Goal: Task Accomplishment & Management: Manage account settings

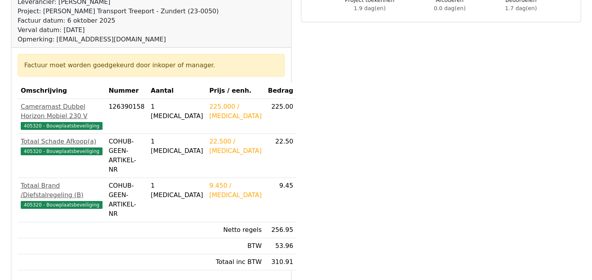
scroll to position [196, 0]
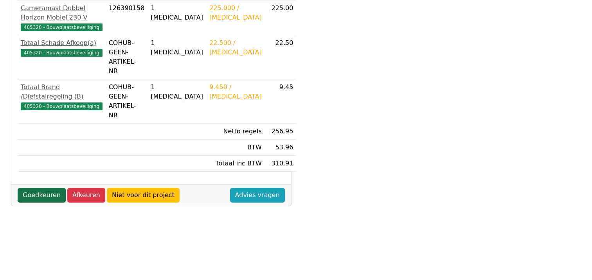
click at [42, 188] on link "Goedkeuren" at bounding box center [42, 195] width 48 height 15
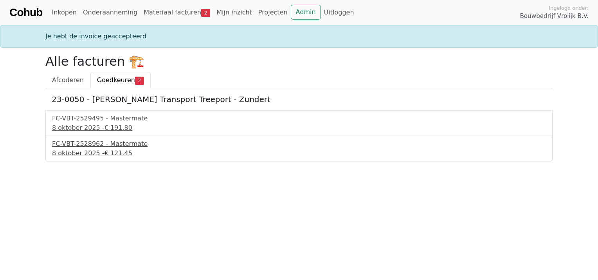
click at [92, 149] on div "8 oktober 2025 - € 121.45" at bounding box center [299, 153] width 494 height 9
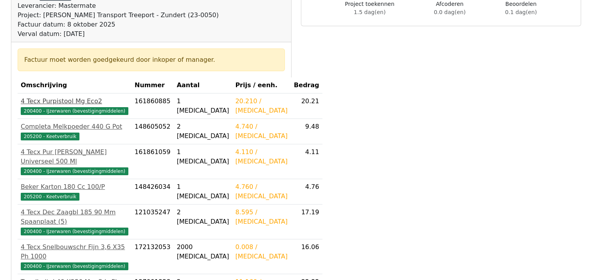
scroll to position [78, 0]
